Goal: Task Accomplishment & Management: Use online tool/utility

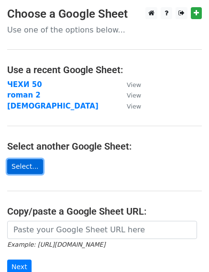
click at [24, 165] on link "Select..." at bounding box center [25, 166] width 36 height 15
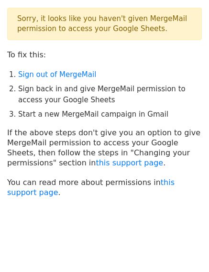
scroll to position [30, 0]
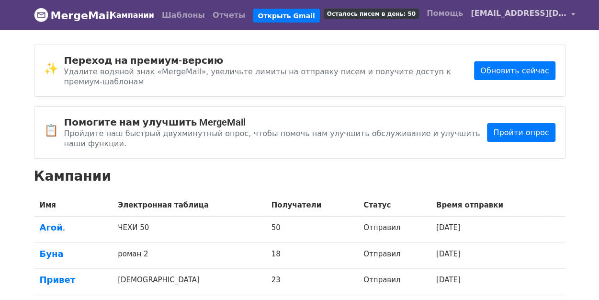
click at [550, 18] on link "katjasorsss@gmail.com" at bounding box center [523, 15] width 112 height 23
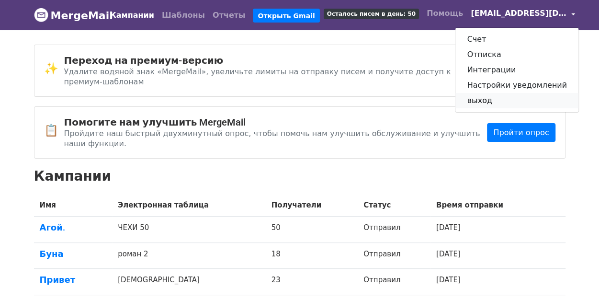
click at [496, 97] on link "выход" at bounding box center [516, 100] width 123 height 15
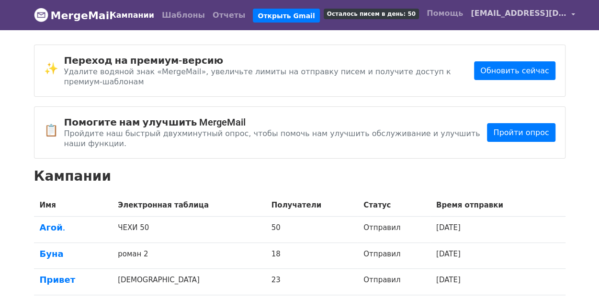
click at [541, 11] on font "[EMAIL_ADDRESS][DOMAIN_NAME]" at bounding box center [545, 13] width 149 height 9
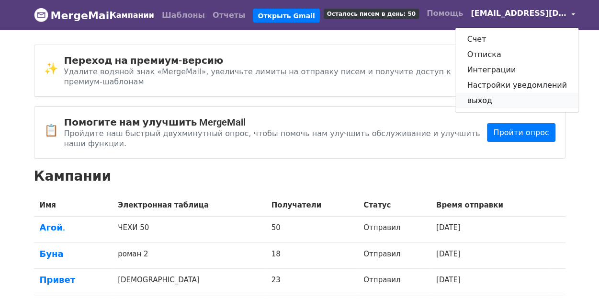
click at [480, 96] on font "выход" at bounding box center [479, 100] width 25 height 9
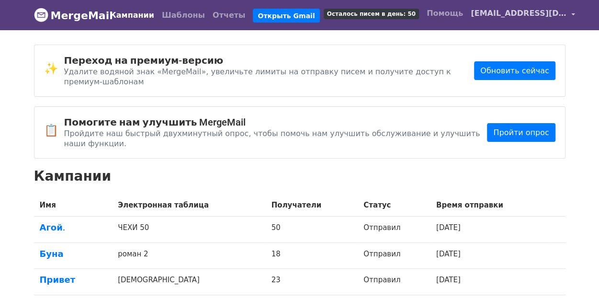
click at [549, 14] on link "[EMAIL_ADDRESS][DOMAIN_NAME]" at bounding box center [523, 15] width 112 height 23
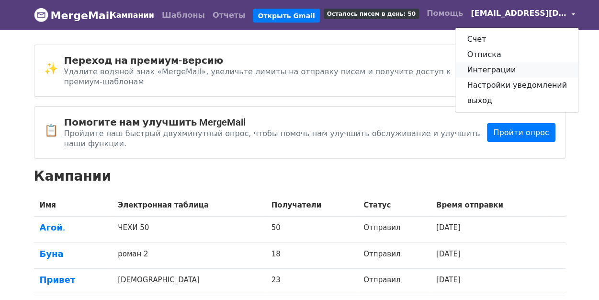
click at [498, 73] on font "Интеграции" at bounding box center [491, 69] width 49 height 9
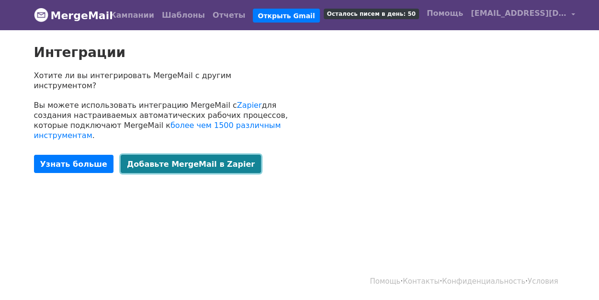
click at [187, 159] on font "Добавьте MergeMail в Zapier" at bounding box center [191, 163] width 128 height 9
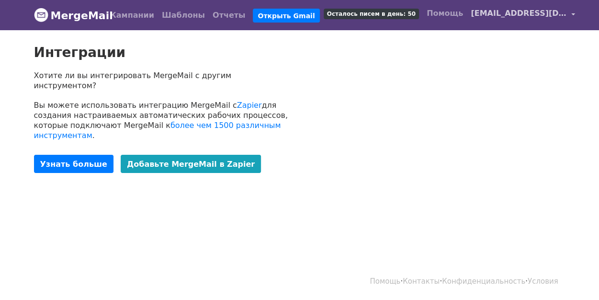
click at [508, 16] on font "[EMAIL_ADDRESS][DOMAIN_NAME]" at bounding box center [545, 13] width 149 height 9
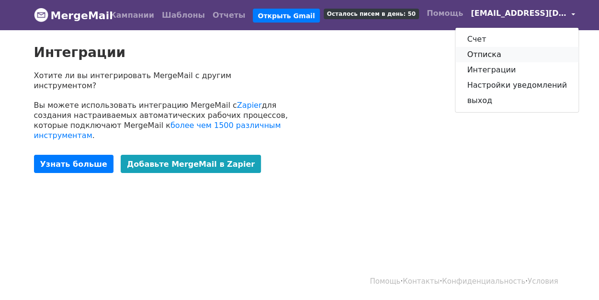
click at [484, 50] on font "Отписка" at bounding box center [484, 54] width 34 height 9
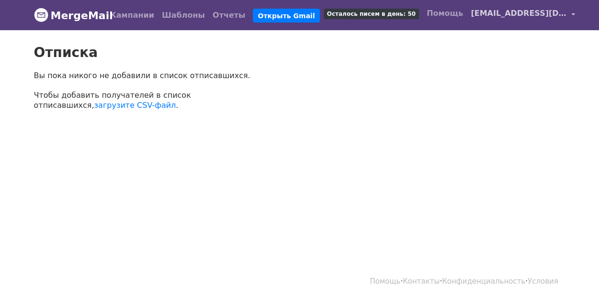
click at [502, 18] on font "[EMAIL_ADDRESS][DOMAIN_NAME]" at bounding box center [545, 13] width 149 height 9
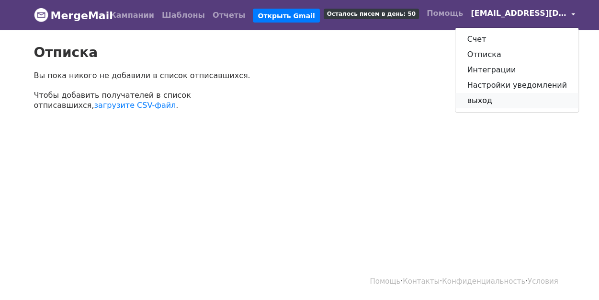
click at [483, 99] on link "выход" at bounding box center [516, 100] width 123 height 15
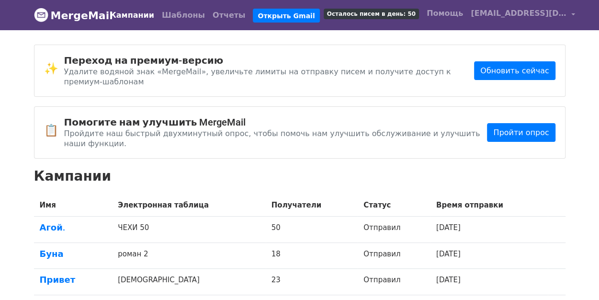
click at [403, 137] on div "✨ Переход на премиум-версию Удалите водяной знак «MergeMail», увеличьте лимиты …" at bounding box center [300, 186] width 546 height 283
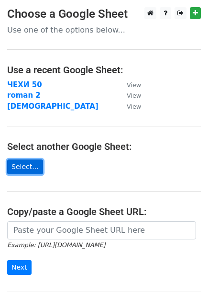
click at [22, 167] on link "Select..." at bounding box center [25, 166] width 36 height 15
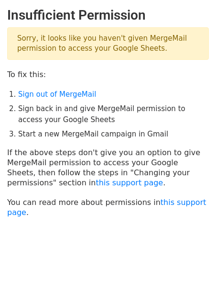
drag, startPoint x: 153, startPoint y: 48, endPoint x: 13, endPoint y: 43, distance: 139.9
click at [13, 43] on p "Sorry, it looks like you haven't given MergeMail permission to access your Goog…" at bounding box center [108, 43] width 202 height 33
copy p "Sorry, it looks like you haven't given MergeMail permission to access your Goog…"
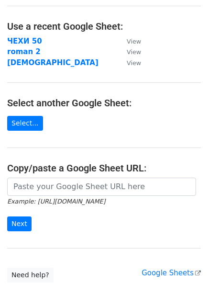
scroll to position [95, 0]
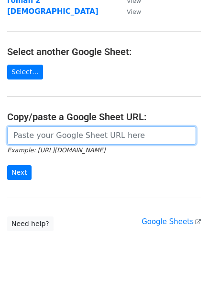
click at [88, 136] on input "url" at bounding box center [101, 135] width 189 height 18
paste input "https://docs.google.com/spreadsheets/d/1uR3Am5rhWfANws0WPF-wUl-EAi2MCvnao1tsGui…"
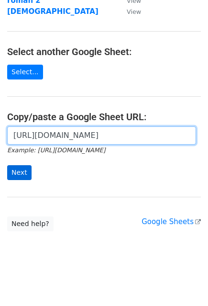
type input "https://docs.google.com/spreadsheets/d/1uR3Am5rhWfANws0WPF-wUl-EAi2MCvnao1tsGui…"
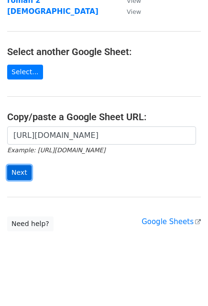
click at [24, 166] on input "Next" at bounding box center [19, 172] width 24 height 15
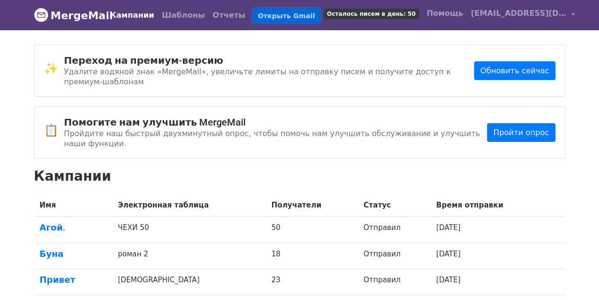
click at [274, 12] on font "Открыть Gmail" at bounding box center [286, 15] width 57 height 8
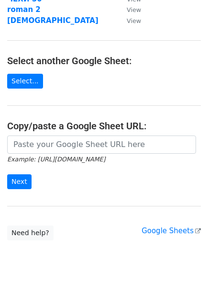
scroll to position [95, 0]
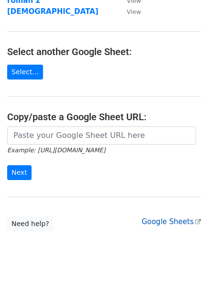
click at [183, 219] on link "Google Sheets" at bounding box center [171, 221] width 59 height 9
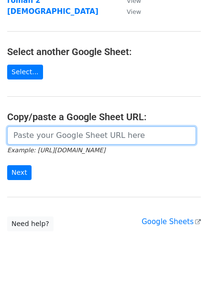
click at [69, 131] on input "url" at bounding box center [101, 135] width 189 height 18
paste input "[URL][DOMAIN_NAME]"
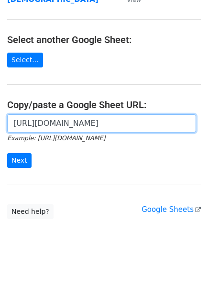
scroll to position [113, 0]
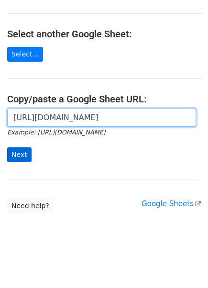
type input "[URL][DOMAIN_NAME]"
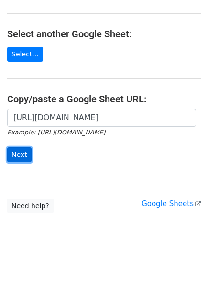
click at [26, 151] on input "Next" at bounding box center [19, 154] width 24 height 15
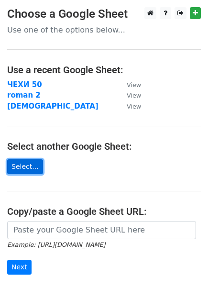
click at [29, 169] on link "Select..." at bounding box center [25, 166] width 36 height 15
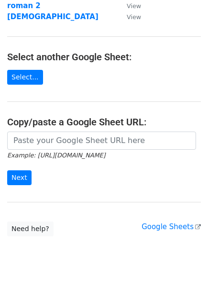
scroll to position [106, 0]
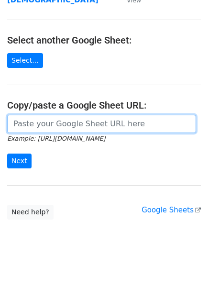
click at [50, 123] on input "url" at bounding box center [101, 124] width 189 height 18
paste input "[URL][DOMAIN_NAME]"
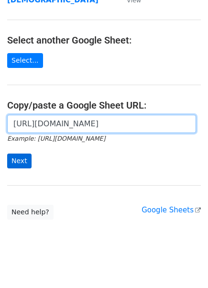
type input "[URL][DOMAIN_NAME]"
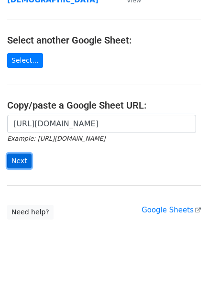
click at [19, 158] on input "Next" at bounding box center [19, 161] width 24 height 15
